Goal: Register for event/course

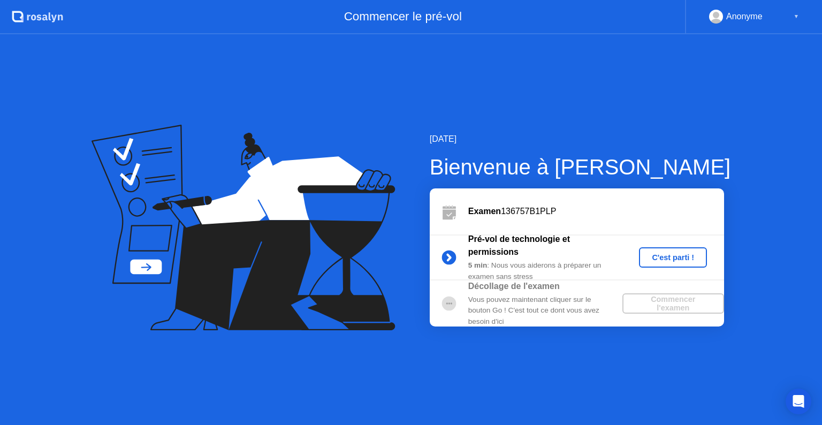
click at [665, 260] on div "C'est parti !" at bounding box center [672, 257] width 59 height 9
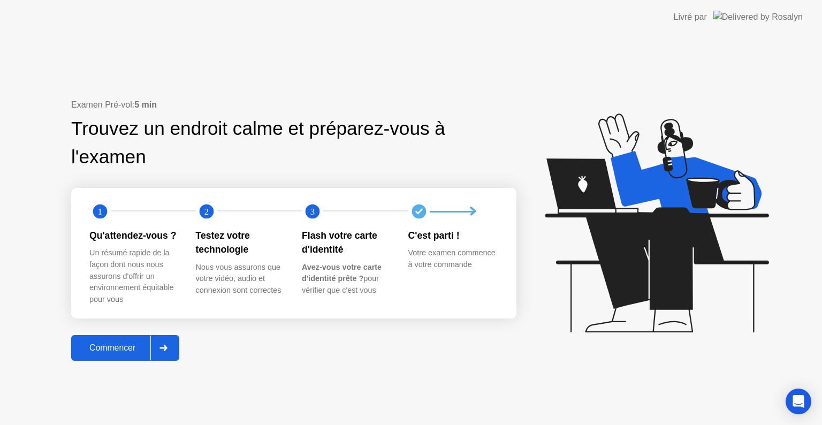
click at [120, 349] on div "Commencer" at bounding box center [112, 348] width 76 height 10
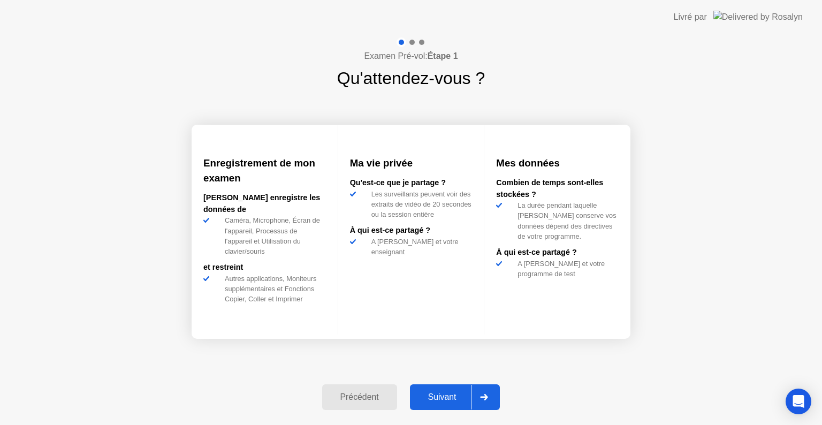
click at [445, 395] on div "Suivant" at bounding box center [442, 397] width 58 height 10
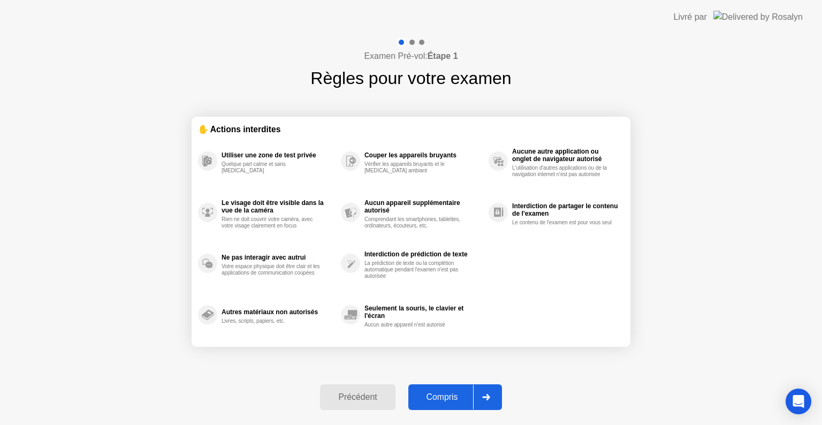
click at [445, 393] on div "Compris" at bounding box center [442, 397] width 62 height 10
select select "**********"
select select "*******"
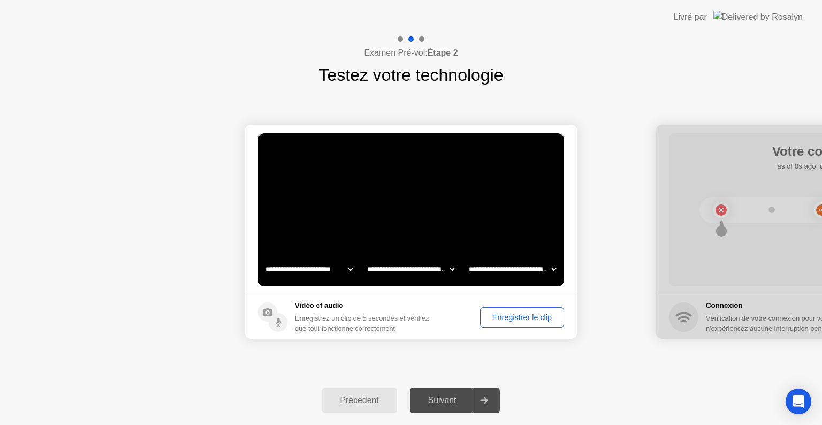
click at [532, 318] on div "Enregistrer le clip" at bounding box center [522, 317] width 76 height 9
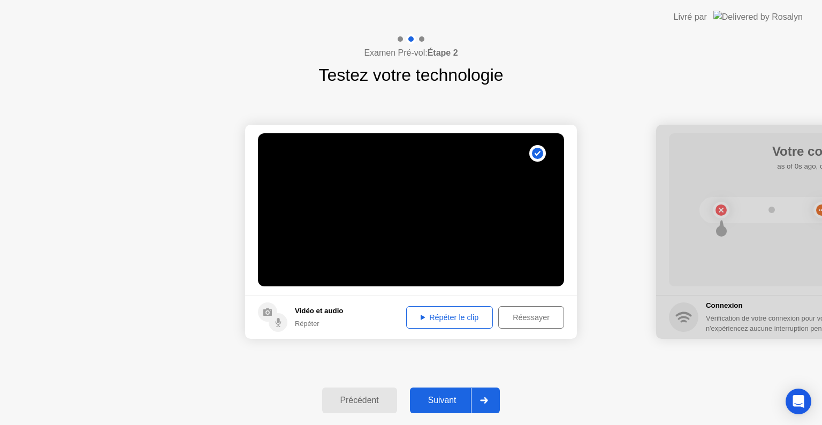
click at [445, 402] on div "Suivant" at bounding box center [442, 400] width 58 height 10
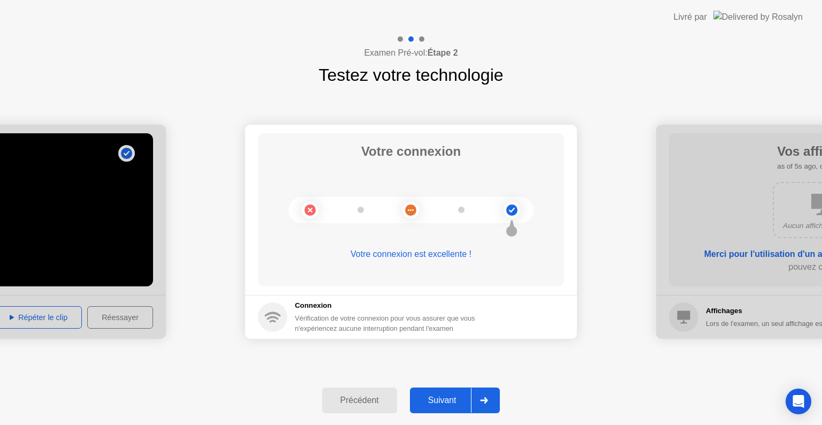
click at [446, 401] on div "Suivant" at bounding box center [442, 400] width 58 height 10
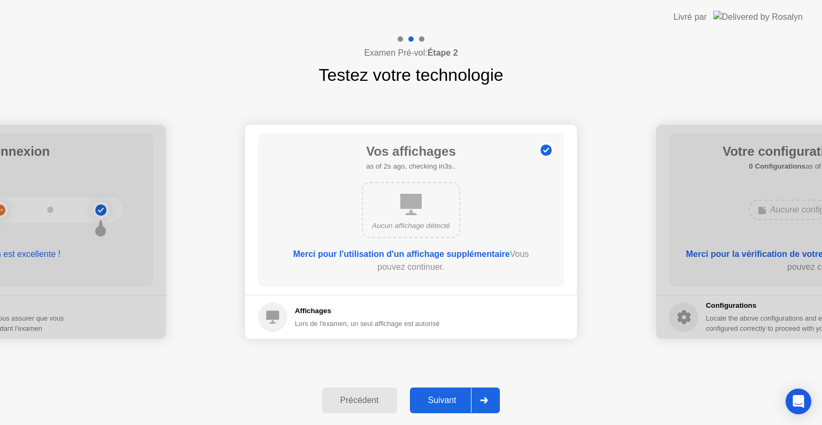
click at [446, 401] on div "Suivant" at bounding box center [442, 400] width 58 height 10
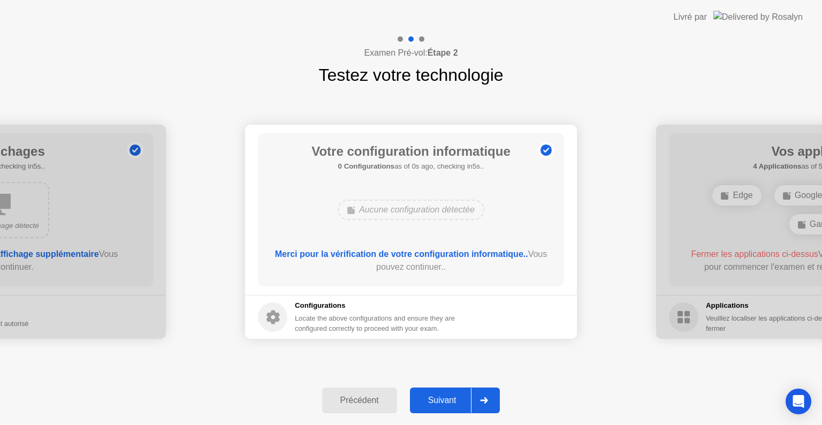
click at [447, 402] on div "Suivant" at bounding box center [442, 400] width 58 height 10
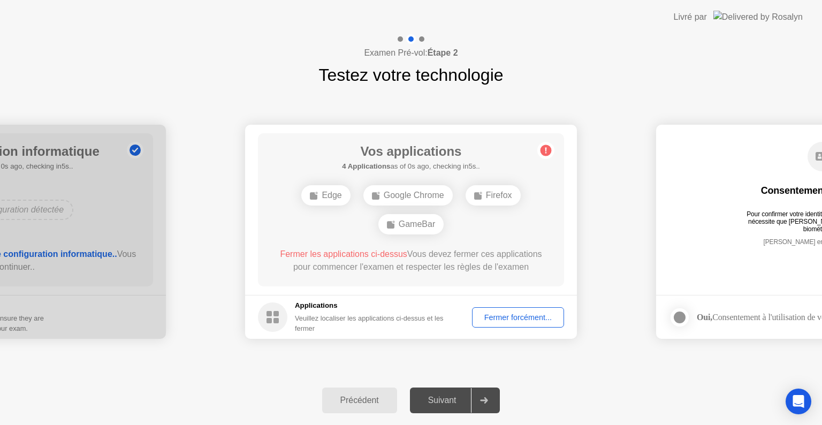
click at [512, 315] on div "Fermer forcément..." at bounding box center [518, 317] width 85 height 9
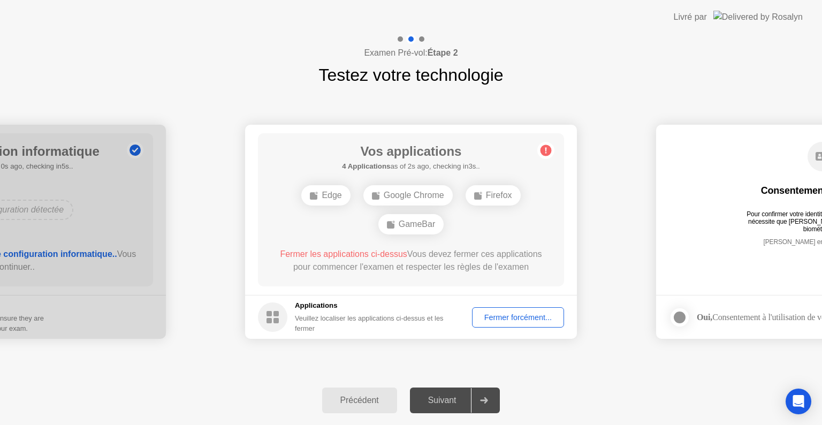
click at [516, 313] on div "Fermer forcément..." at bounding box center [518, 317] width 85 height 9
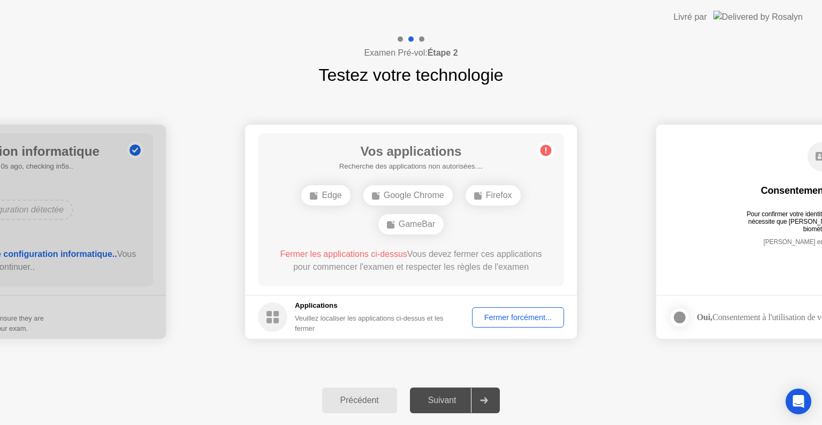
click at [531, 318] on div "Fermer forcément..." at bounding box center [518, 317] width 85 height 9
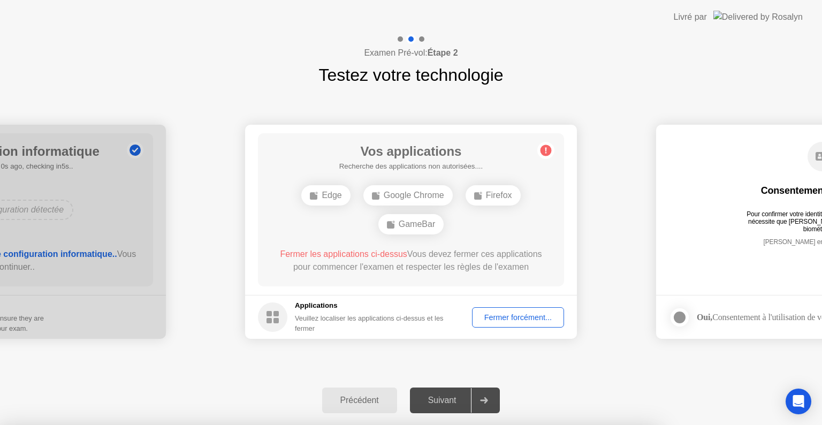
drag, startPoint x: 384, startPoint y: 283, endPoint x: 391, endPoint y: 282, distance: 7.5
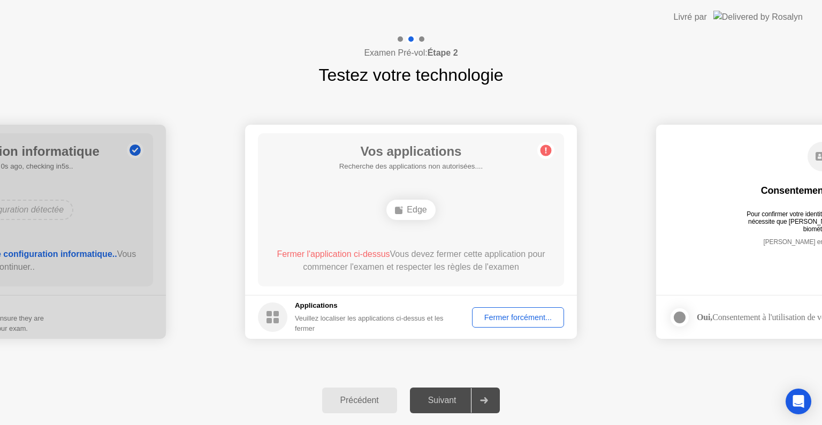
click at [511, 317] on div "Fermer forcément..." at bounding box center [518, 317] width 85 height 9
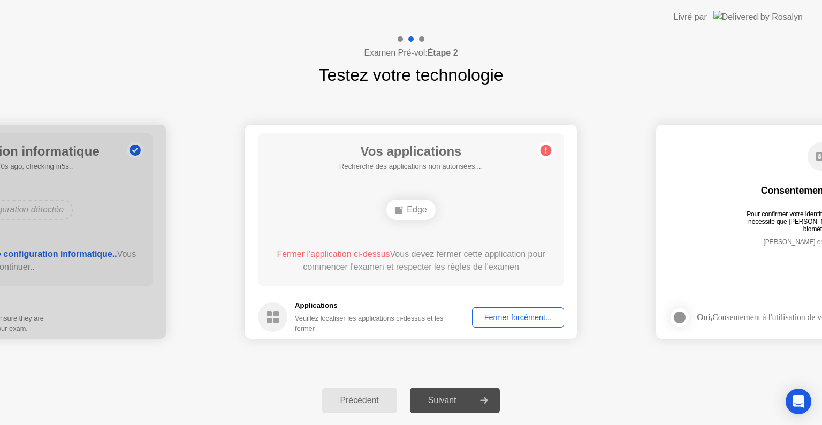
click at [520, 313] on div "Fermer forcément..." at bounding box center [518, 317] width 85 height 9
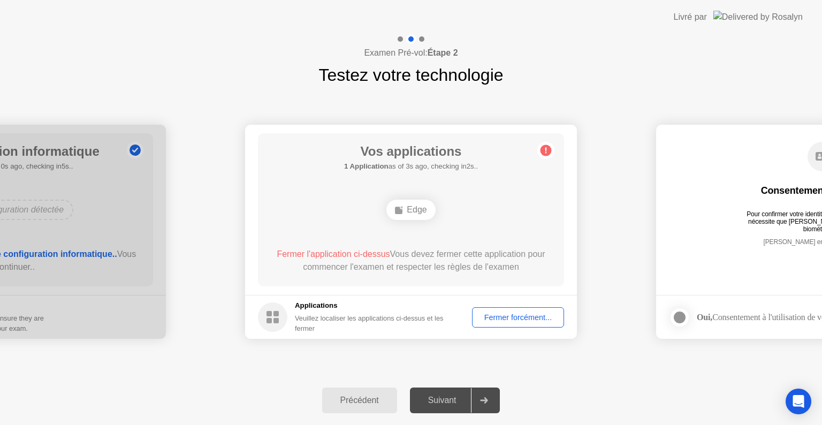
drag, startPoint x: 728, startPoint y: 150, endPoint x: 657, endPoint y: 147, distance: 71.2
click at [657, 147] on main "Consentement biométrique Pour confirmer votre identité, votre programme de test…" at bounding box center [822, 210] width 332 height 170
click at [449, 403] on div "Suivant" at bounding box center [442, 400] width 58 height 10
click at [490, 403] on div at bounding box center [484, 400] width 26 height 25
click at [533, 317] on div "Fermer forcément..." at bounding box center [518, 317] width 85 height 9
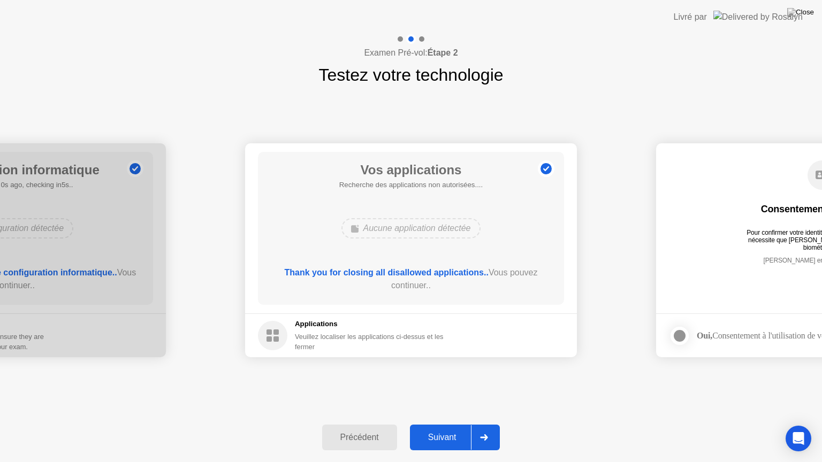
click at [440, 424] on div "Suivant" at bounding box center [442, 438] width 58 height 10
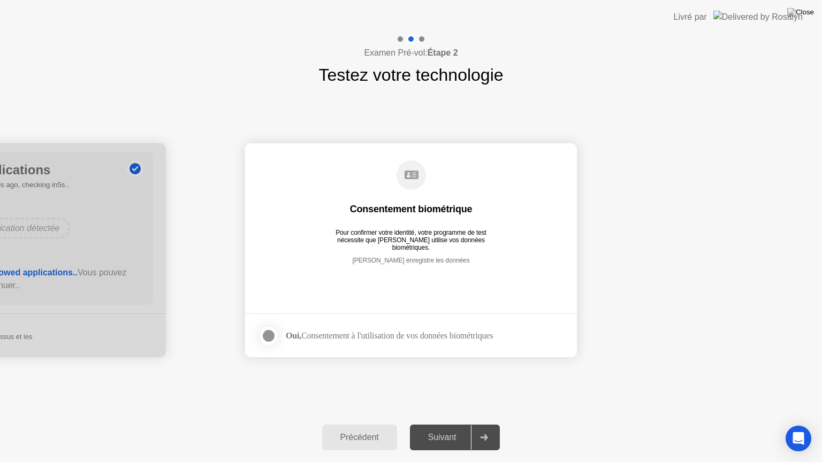
click at [266, 337] on div at bounding box center [268, 336] width 13 height 13
click at [450, 424] on div "Suivant" at bounding box center [442, 438] width 58 height 10
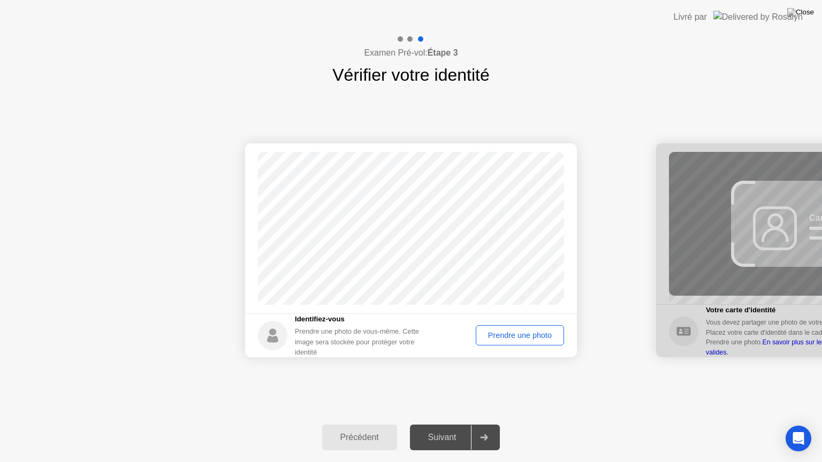
click at [533, 333] on div "Prendre une photo" at bounding box center [519, 335] width 81 height 9
click at [433, 424] on div "Suivant" at bounding box center [442, 438] width 58 height 10
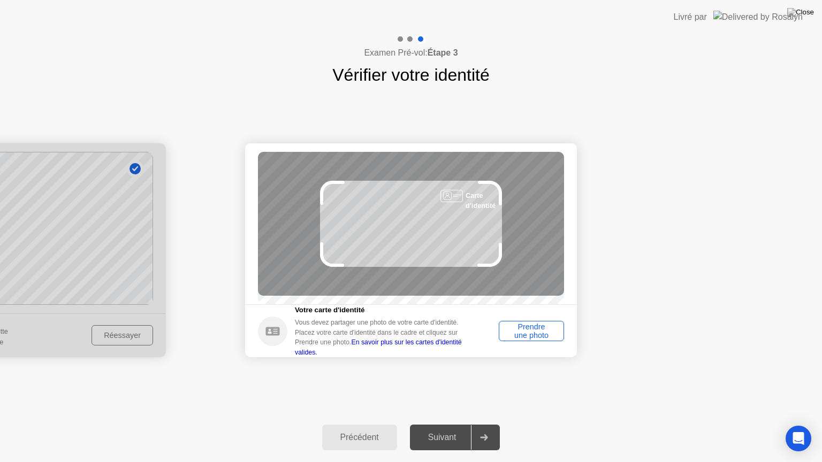
click at [541, 340] on div "Prendre une photo" at bounding box center [531, 331] width 58 height 17
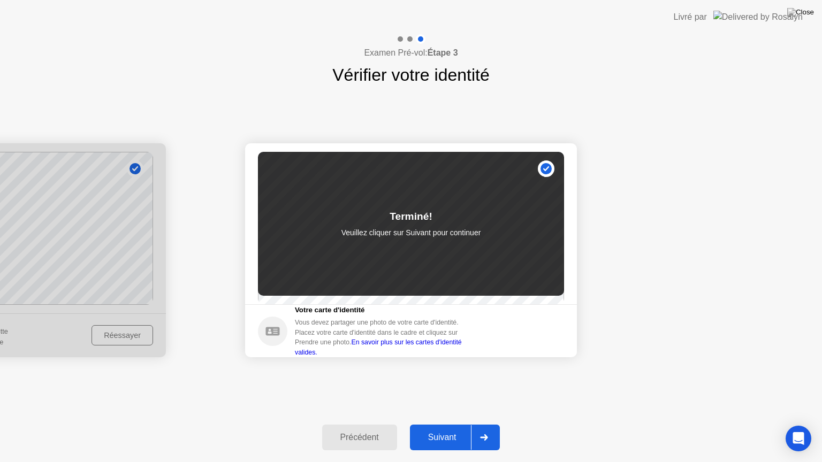
click at [443, 424] on div "Suivant" at bounding box center [442, 438] width 58 height 10
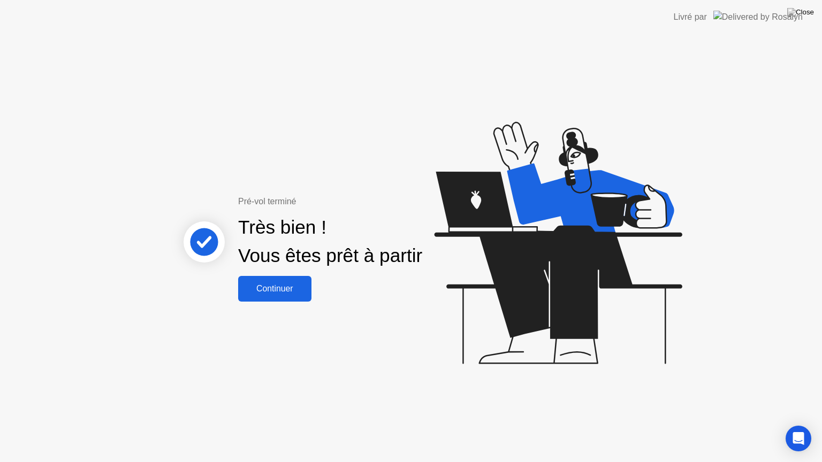
click at [269, 292] on div "Continuer" at bounding box center [274, 289] width 67 height 10
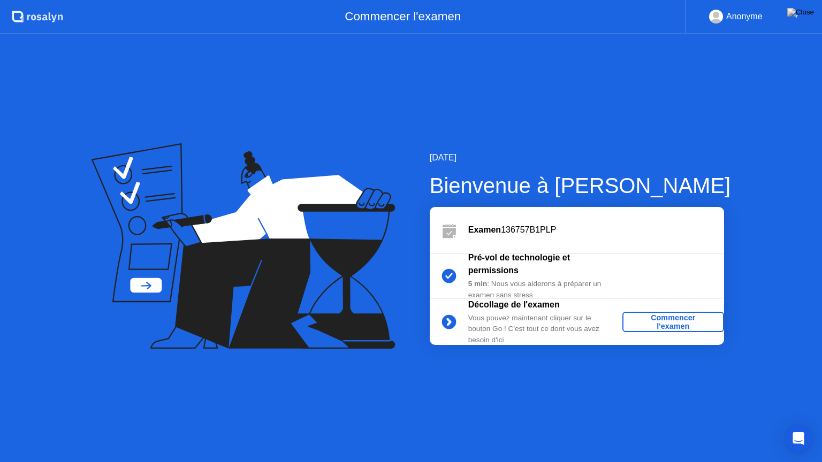
click at [683, 330] on div "Décollage de l'examen Vous pouvez maintenant cliquer sur le bouton Go ! C'est t…" at bounding box center [577, 322] width 294 height 46
click at [683, 327] on div "Commencer l'examen" at bounding box center [672, 321] width 93 height 17
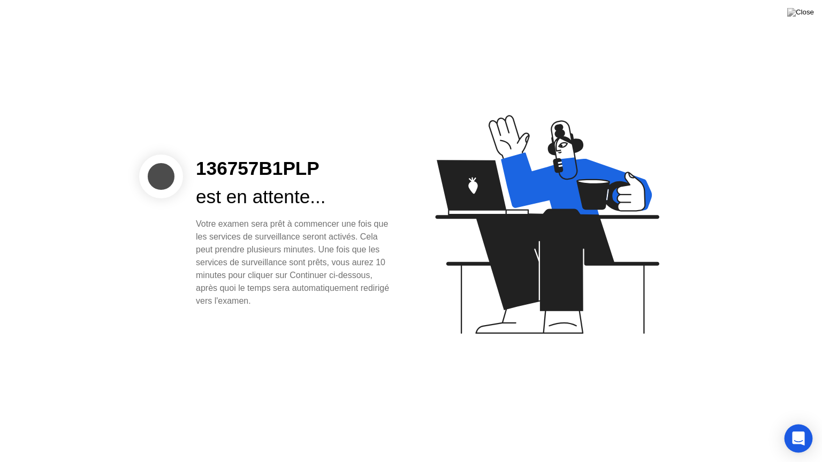
click at [794, 424] on icon "Open Intercom Messenger" at bounding box center [798, 439] width 12 height 14
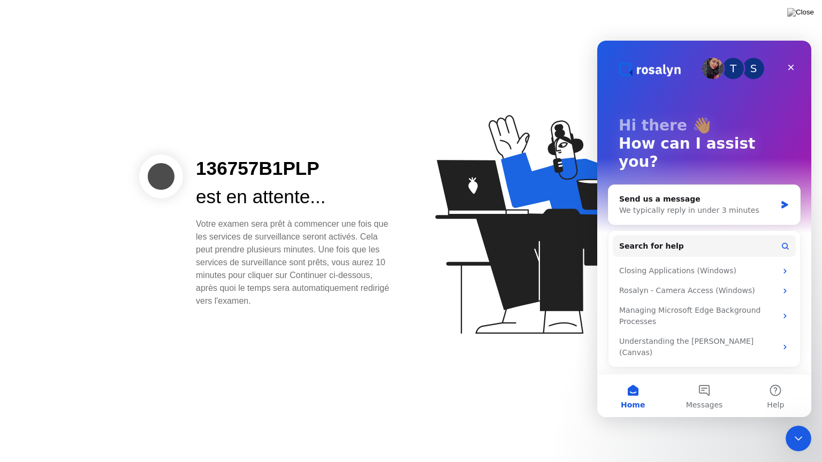
click at [350, 370] on div "136757B1PLP est en attente... Votre examen sera prêt à commencer une fois que l…" at bounding box center [411, 231] width 822 height 462
click at [795, 424] on icon "Close Intercom Messenger" at bounding box center [796, 437] width 13 height 13
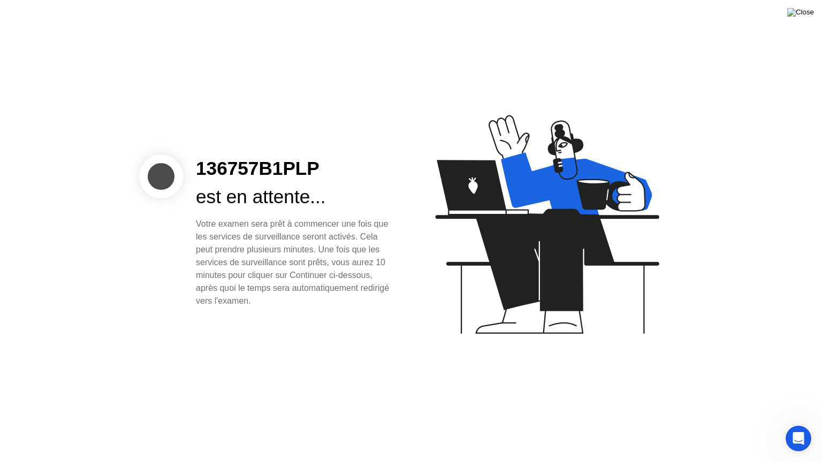
click at [808, 15] on img at bounding box center [800, 12] width 27 height 9
click at [806, 17] on img at bounding box center [800, 12] width 27 height 9
